Goal: Check status

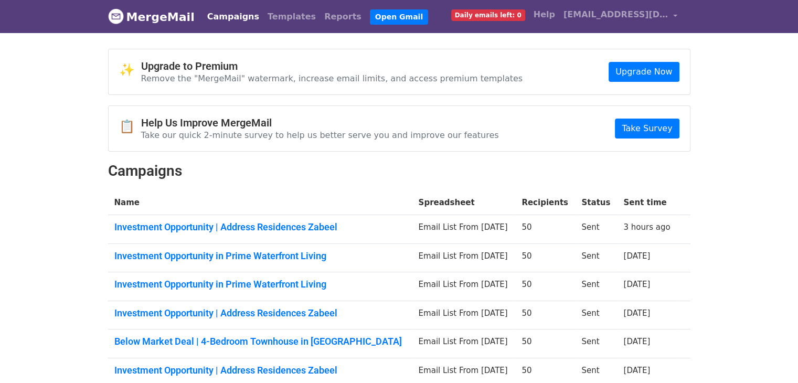
click at [241, 219] on td "Investment Opportunity | Address Residences Zabeel" at bounding box center [260, 229] width 304 height 29
click at [241, 224] on link "Investment Opportunity | Address Residences Zabeel" at bounding box center [260, 227] width 292 height 12
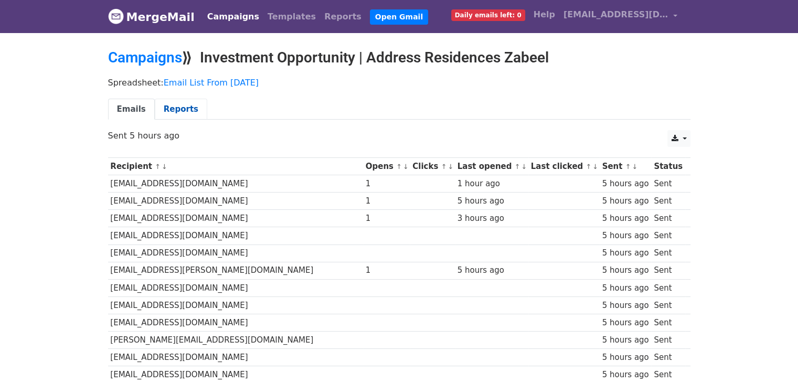
click at [179, 105] on link "Reports" at bounding box center [181, 110] width 52 height 22
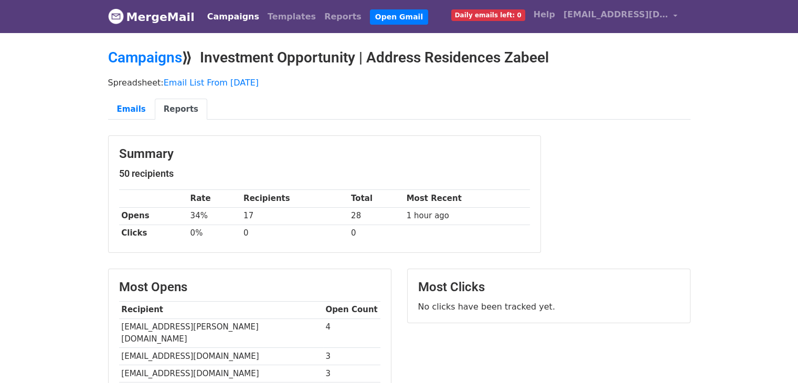
click at [109, 156] on div "Summary 50 recipients Rate Recipients Total Most Recent Opens 34% 17 28 1 hour …" at bounding box center [325, 194] width 432 height 116
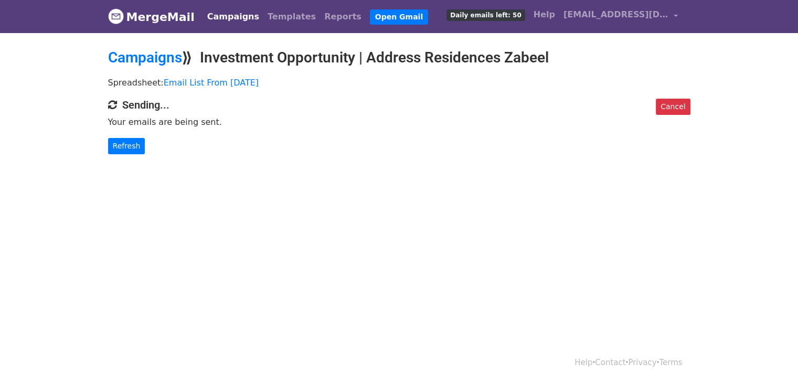
click at [277, 149] on p "Refresh" at bounding box center [399, 146] width 582 height 16
click at [119, 151] on link "Refresh" at bounding box center [126, 146] width 37 height 16
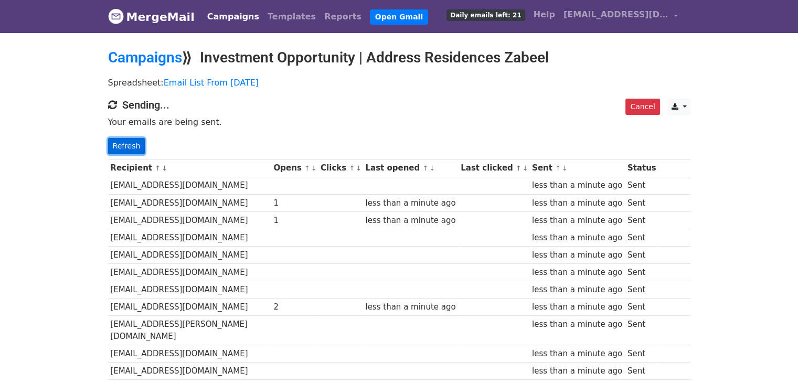
click at [125, 141] on link "Refresh" at bounding box center [126, 146] width 37 height 16
click at [126, 143] on link "Refresh" at bounding box center [126, 146] width 37 height 16
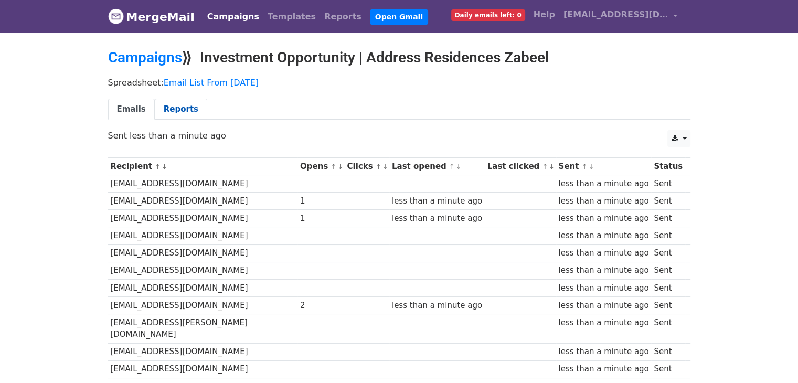
click at [164, 108] on link "Reports" at bounding box center [181, 110] width 52 height 22
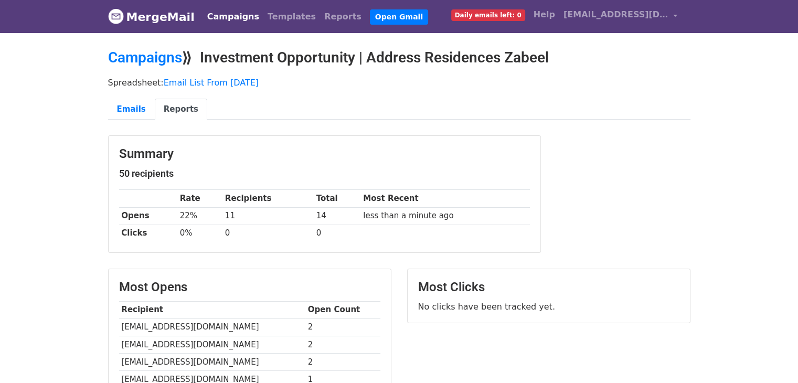
click at [178, 113] on link "Reports" at bounding box center [181, 110] width 52 height 22
click at [142, 112] on link "Emails" at bounding box center [131, 110] width 47 height 22
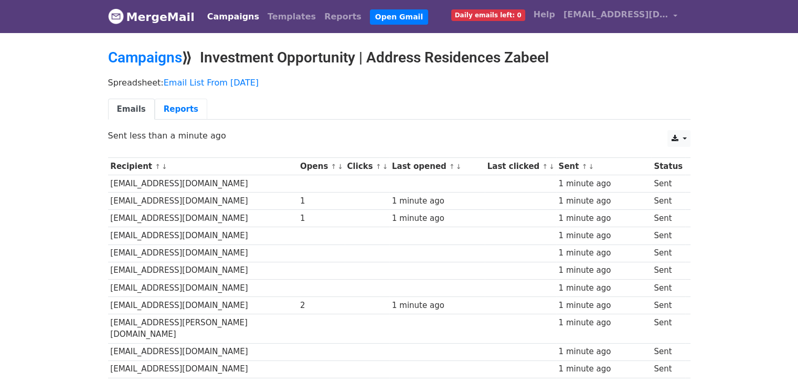
click at [164, 107] on link "Reports" at bounding box center [181, 110] width 52 height 22
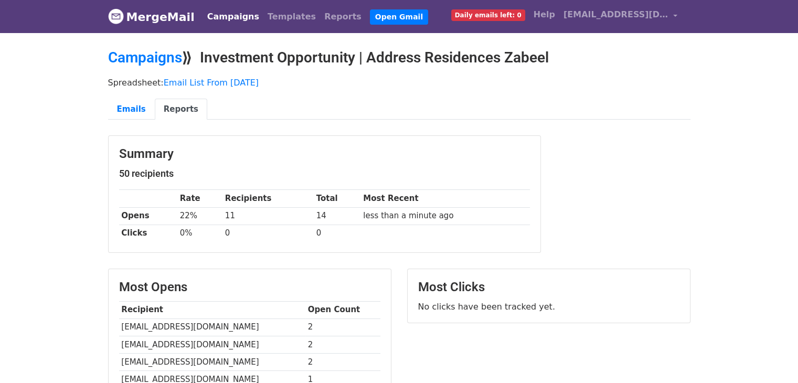
click at [172, 114] on link "Reports" at bounding box center [181, 110] width 52 height 22
click at [163, 57] on link "Campaigns" at bounding box center [145, 57] width 74 height 17
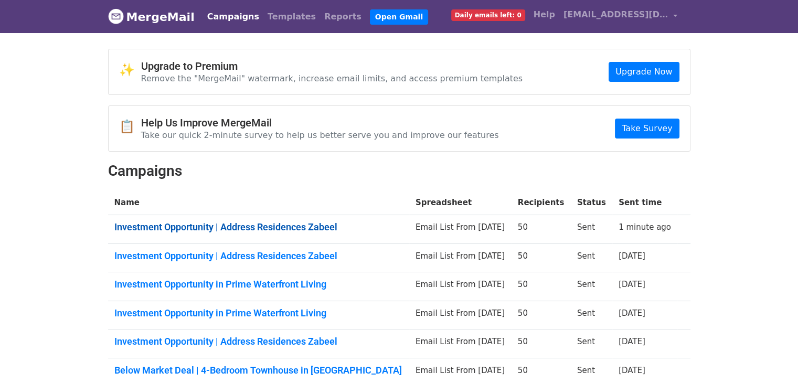
click at [188, 227] on link "Investment Opportunity | Address Residences Zabeel" at bounding box center [258, 227] width 288 height 12
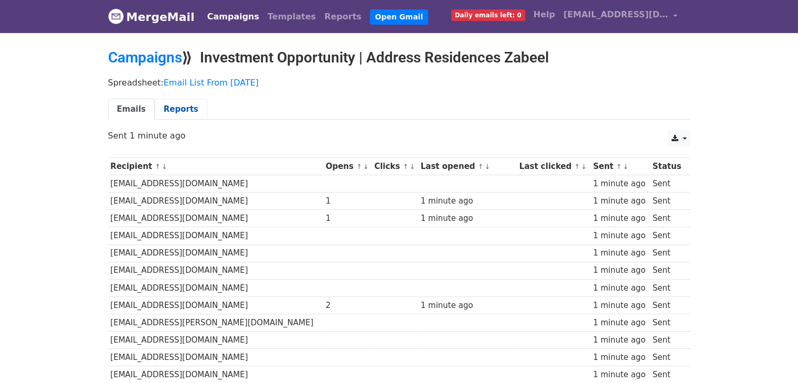
click at [185, 102] on link "Reports" at bounding box center [181, 110] width 52 height 22
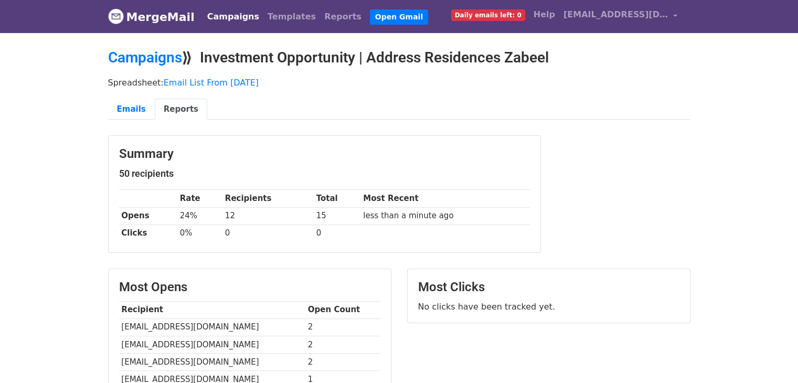
click at [155, 106] on link "Reports" at bounding box center [181, 110] width 52 height 22
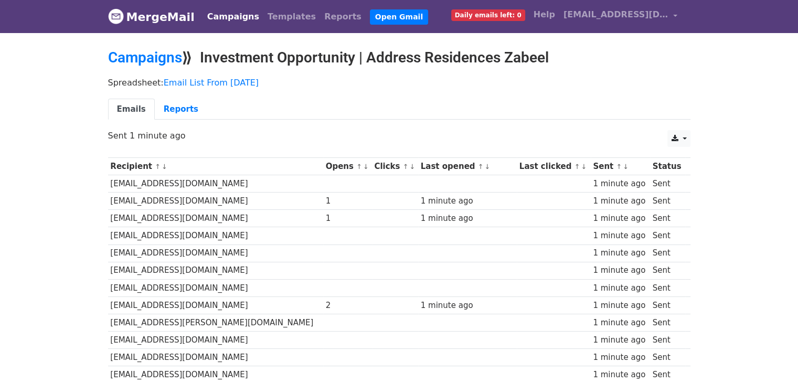
click at [291, 101] on ul "Emails Reports" at bounding box center [399, 110] width 582 height 22
click at [175, 109] on link "Reports" at bounding box center [181, 110] width 52 height 22
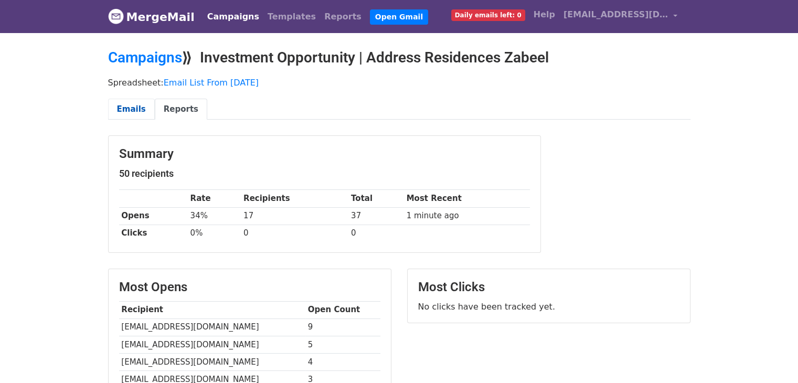
click at [145, 106] on link "Emails" at bounding box center [131, 110] width 47 height 22
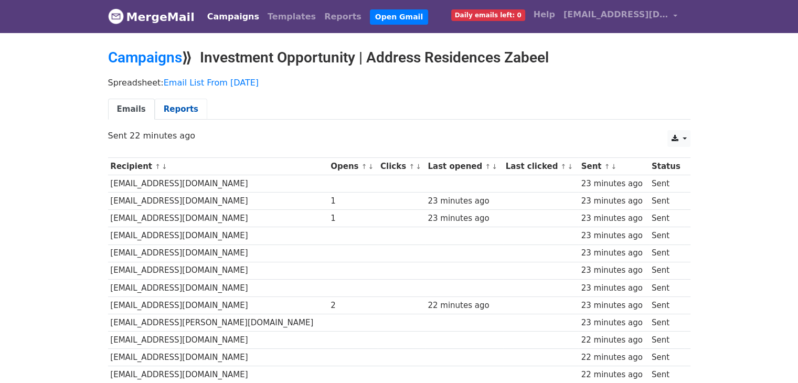
click at [180, 112] on link "Reports" at bounding box center [181, 110] width 52 height 22
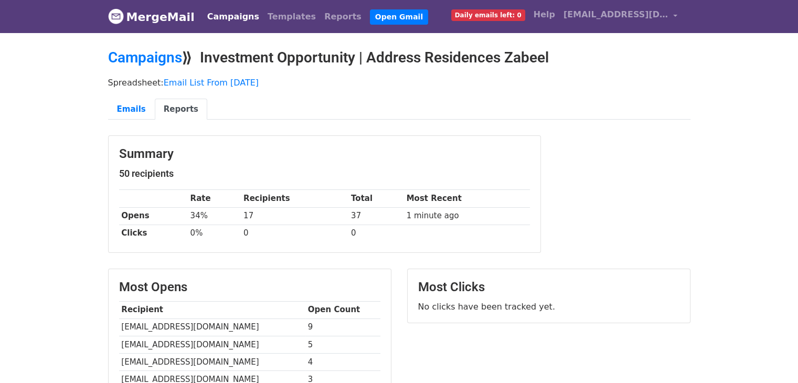
click at [773, 130] on body "MergeMail Campaigns Templates Reports Open Gmail Daily emails left: 0 Help [EMA…" at bounding box center [399, 312] width 798 height 625
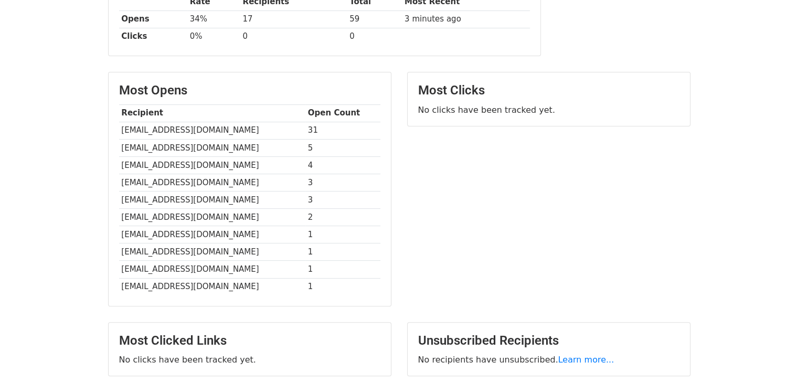
scroll to position [210, 0]
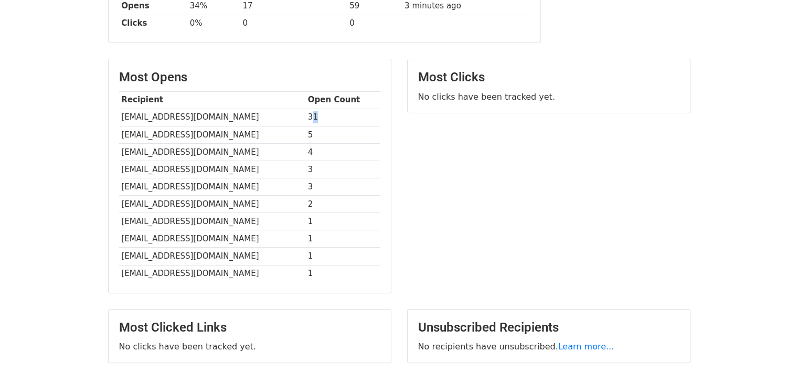
drag, startPoint x: 311, startPoint y: 116, endPoint x: 357, endPoint y: 110, distance: 46.0
click at [357, 110] on td "31" at bounding box center [342, 117] width 75 height 17
click at [355, 129] on td "5" at bounding box center [342, 134] width 75 height 17
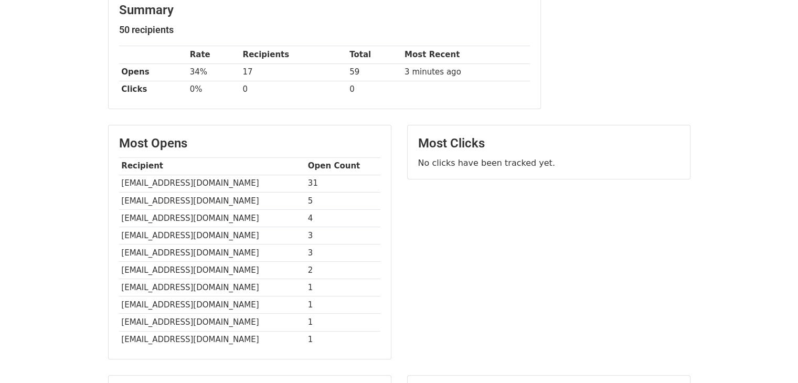
scroll to position [0, 0]
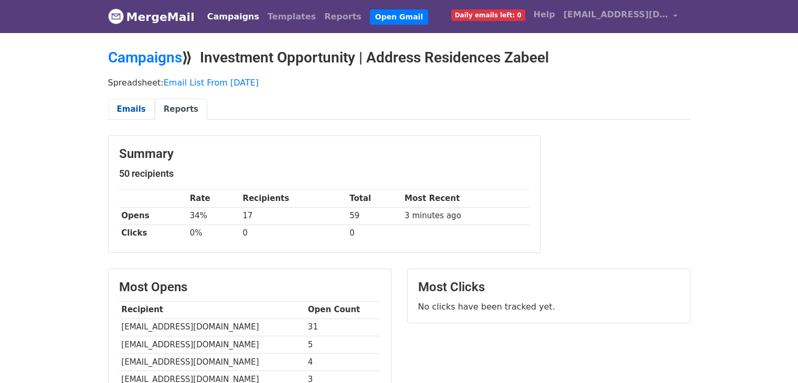
click at [148, 105] on link "Emails" at bounding box center [131, 110] width 47 height 22
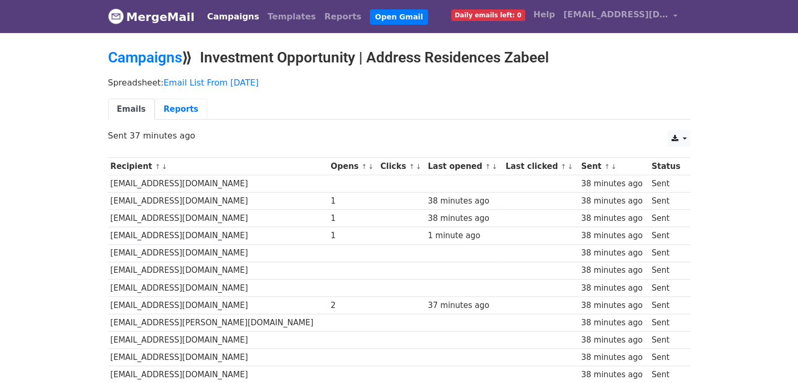
click at [166, 111] on link "Reports" at bounding box center [181, 110] width 52 height 22
